Goal: Obtain resource: Download file/media

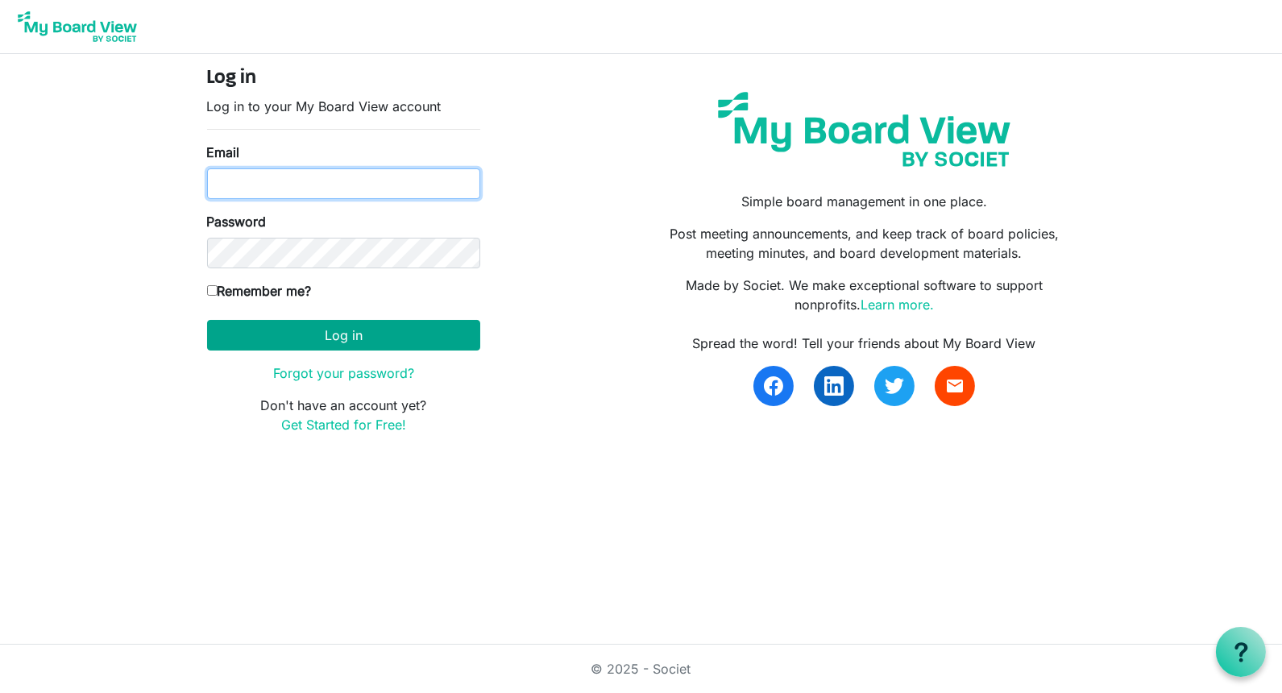
type input "[PERSON_NAME][EMAIL_ADDRESS][DOMAIN_NAME]"
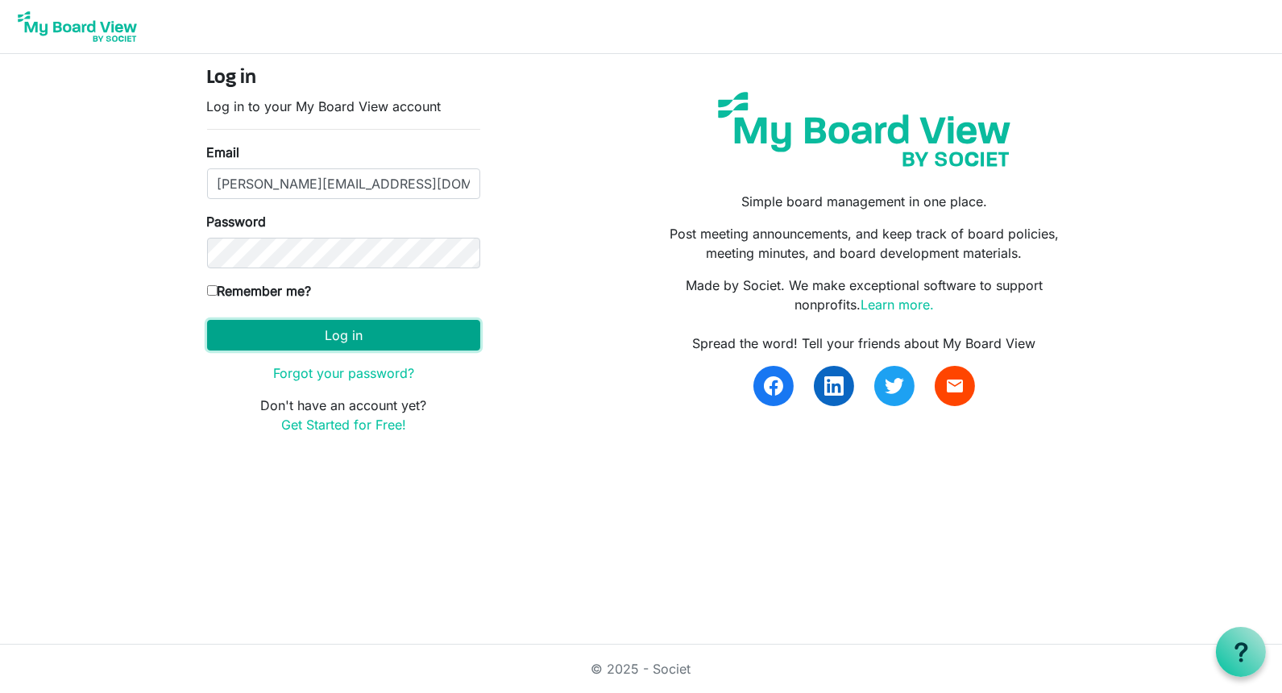
click at [350, 331] on button "Log in" at bounding box center [343, 335] width 273 height 31
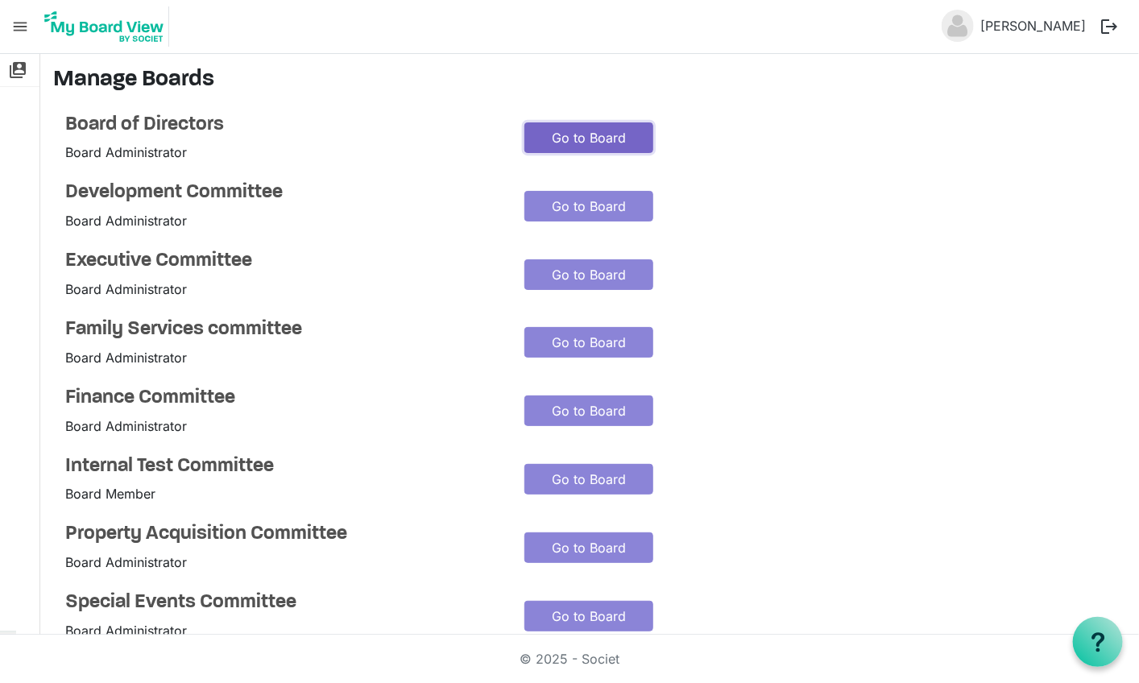
click at [605, 131] on link "Go to Board" at bounding box center [588, 137] width 129 height 31
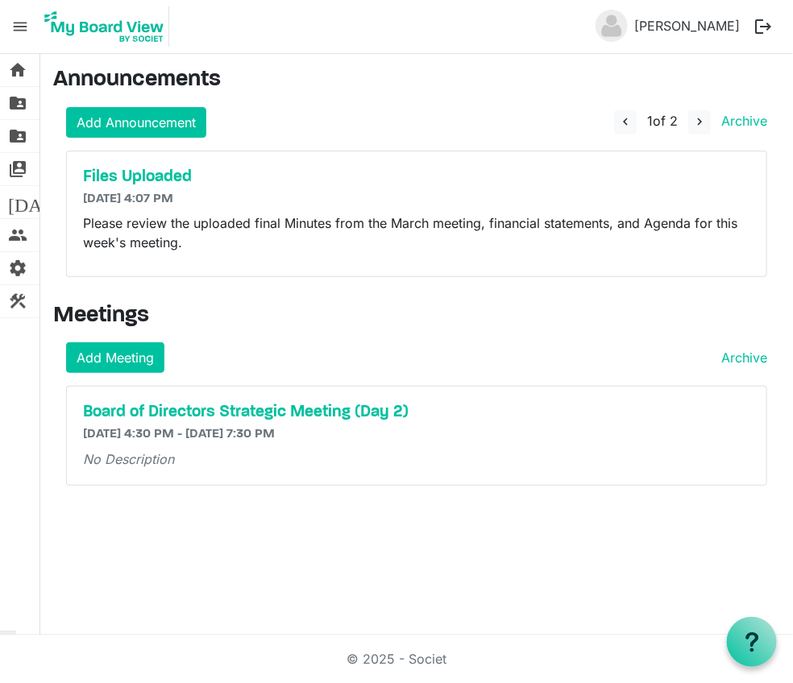
click at [21, 36] on span "menu" at bounding box center [20, 26] width 31 height 31
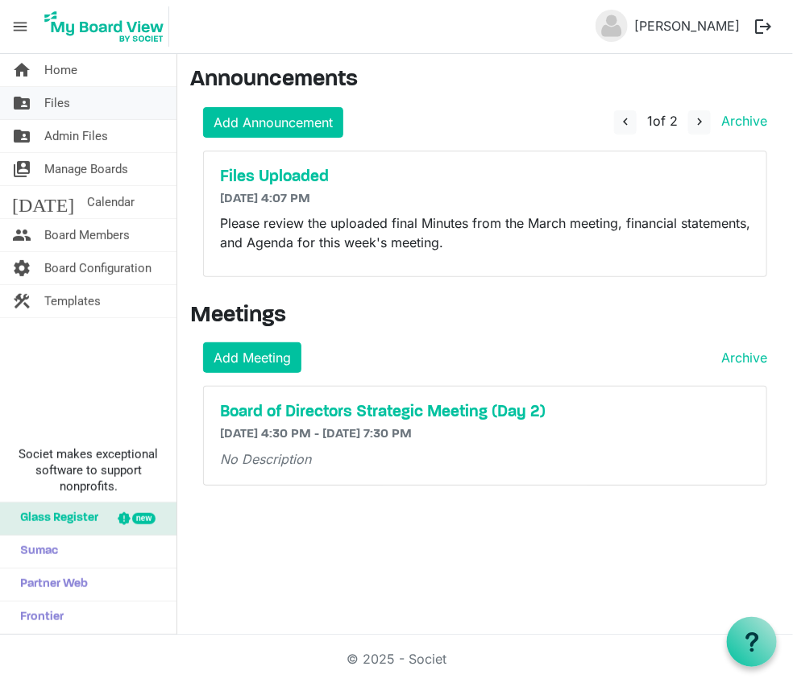
click at [55, 103] on span "Files" at bounding box center [57, 103] width 26 height 32
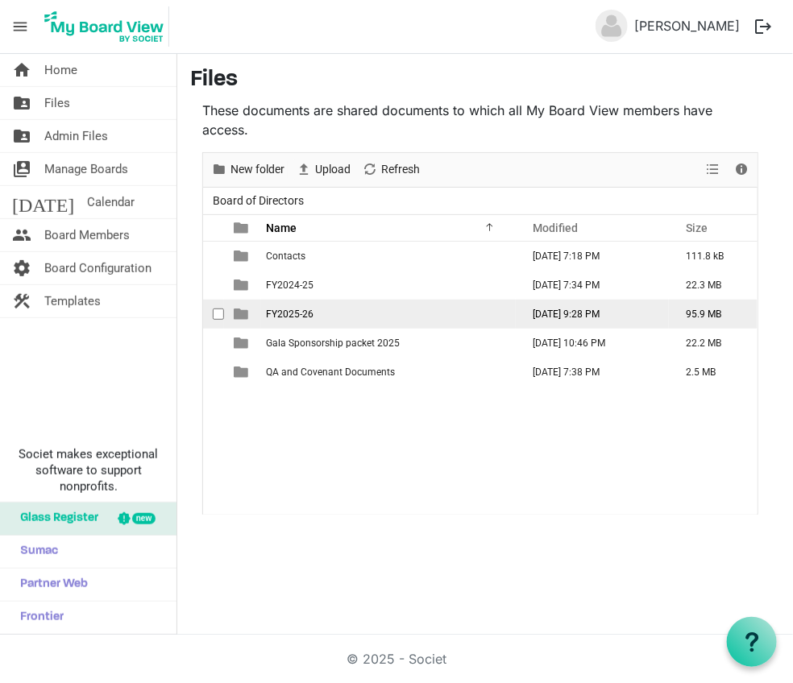
click at [300, 312] on span "FY2025-26" at bounding box center [290, 314] width 48 height 11
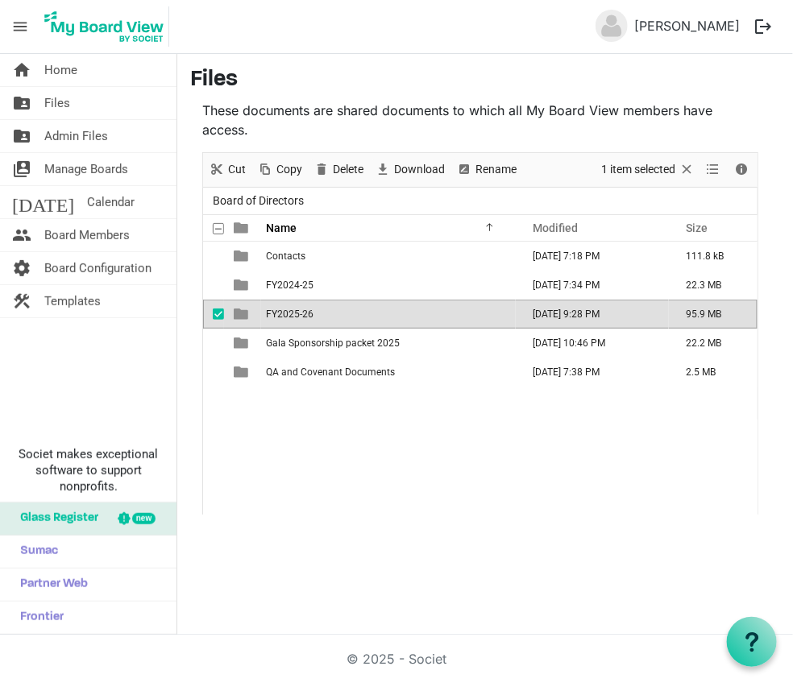
click at [300, 312] on span "FY2025-26" at bounding box center [290, 314] width 48 height 11
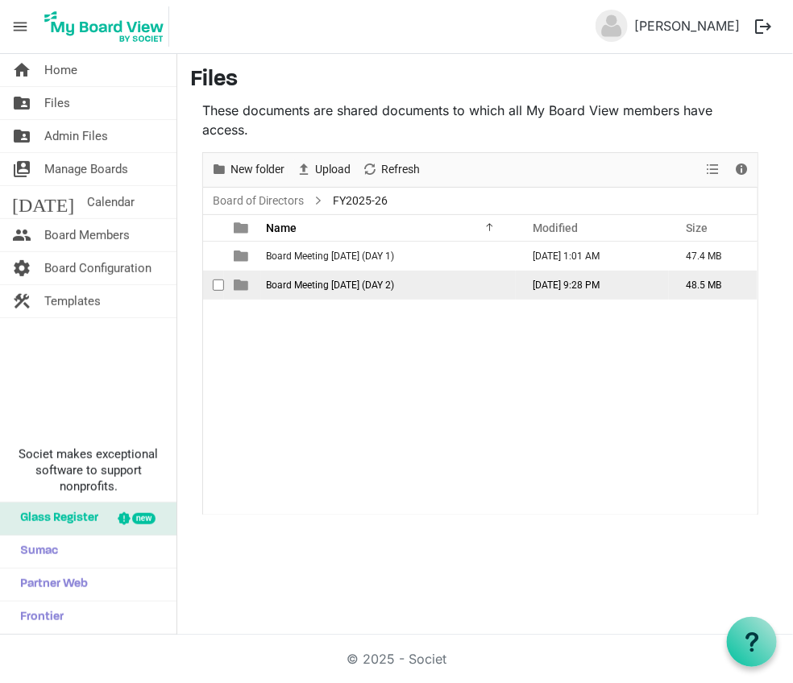
click at [323, 280] on span "Board Meeting August 27, 2025 (DAY 2)" at bounding box center [330, 285] width 128 height 11
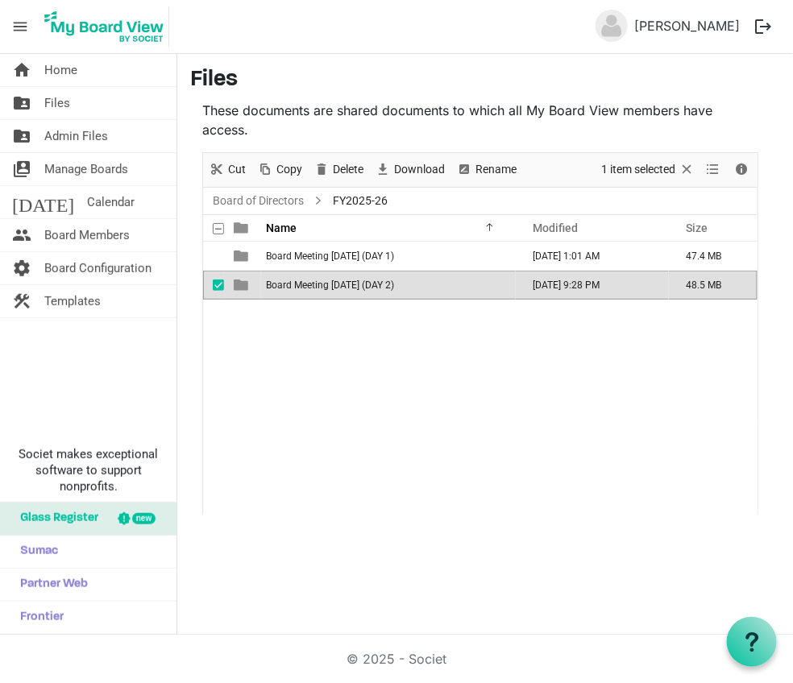
click at [323, 280] on span "Board Meeting August 27, 2025 (DAY 2)" at bounding box center [330, 285] width 128 height 11
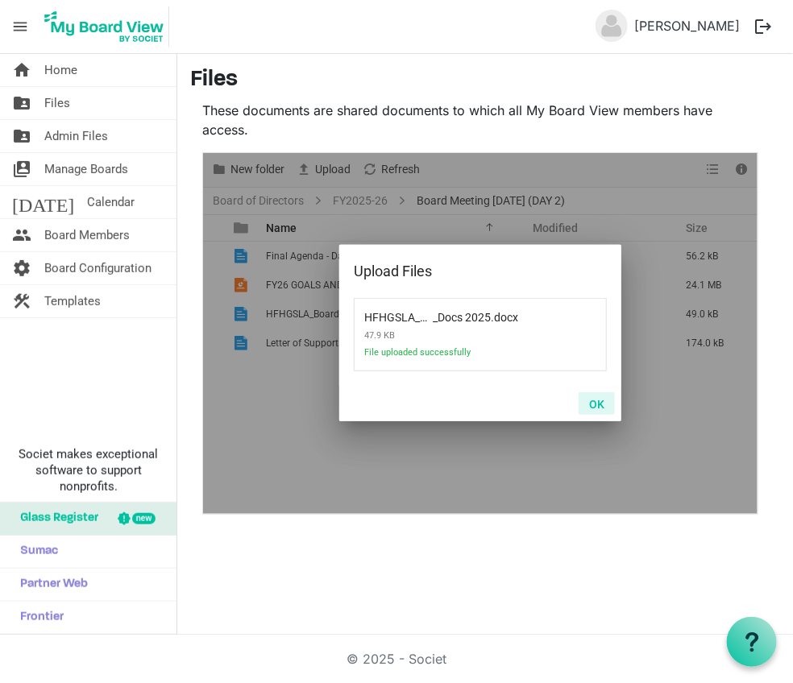
click at [595, 404] on button "OK" at bounding box center [596, 403] width 36 height 23
click at [598, 406] on button "OK" at bounding box center [596, 403] width 36 height 23
